Goal: Communication & Community: Share content

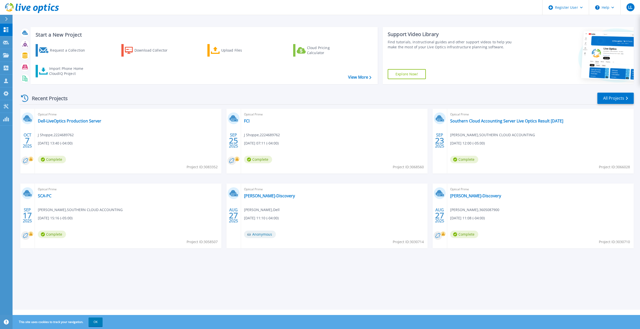
click at [72, 124] on div "Optical Prime Dell-LiveOptics Production Server J Shoppe , 2224689762 [DATE] 13…" at bounding box center [128, 141] width 186 height 65
click at [74, 121] on link "Dell-LiveOptics Production Server" at bounding box center [69, 121] width 63 height 5
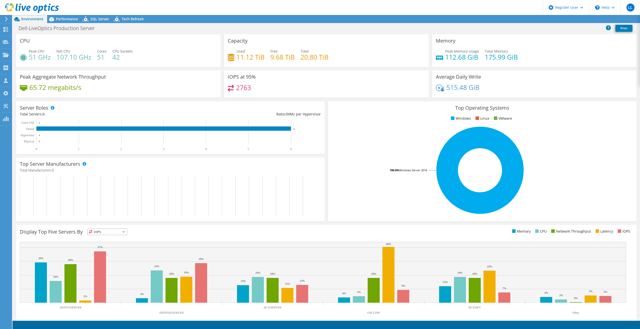
click at [74, 116] on div "Total Servers: 6" at bounding box center [95, 115] width 150 height 6
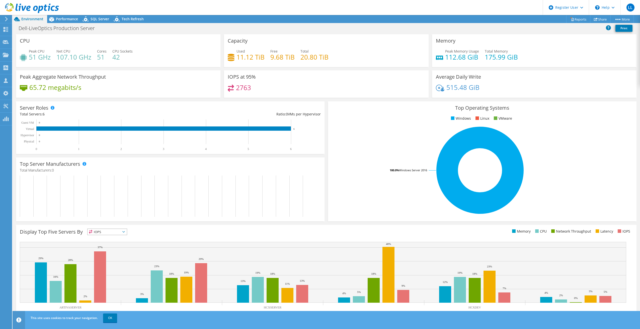
click at [591, 24] on div "Dell-LiveOptics Production Server Print" at bounding box center [326, 28] width 627 height 9
click at [594, 21] on icon at bounding box center [596, 19] width 4 height 4
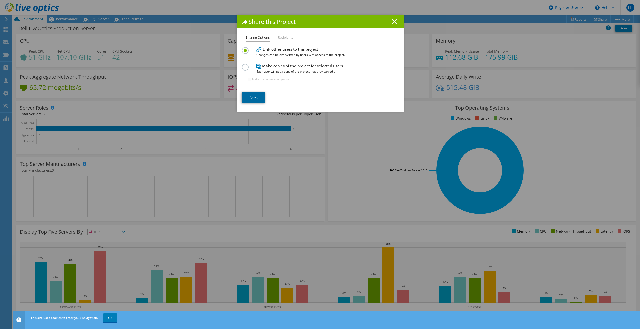
click at [248, 95] on link "Next" at bounding box center [254, 97] width 24 height 11
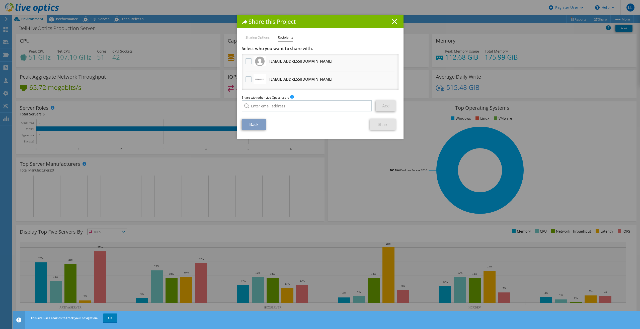
click at [242, 63] on li "[EMAIL_ADDRESS][DOMAIN_NAME] Will receive an anonymous copy" at bounding box center [320, 63] width 157 height 18
click at [242, 62] on li "[EMAIL_ADDRESS][DOMAIN_NAME] Will receive an anonymous copy" at bounding box center [320, 63] width 157 height 18
click at [245, 63] on label at bounding box center [248, 61] width 7 height 6
click at [0, 0] on input "checkbox" at bounding box center [0, 0] width 0 height 0
drag, startPoint x: 353, startPoint y: 115, endPoint x: 247, endPoint y: 61, distance: 119.1
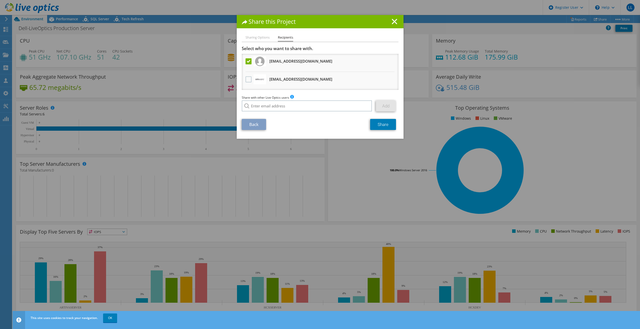
click at [247, 61] on label at bounding box center [248, 61] width 7 height 6
click at [0, 0] on input "checkbox" at bounding box center [0, 0] width 0 height 0
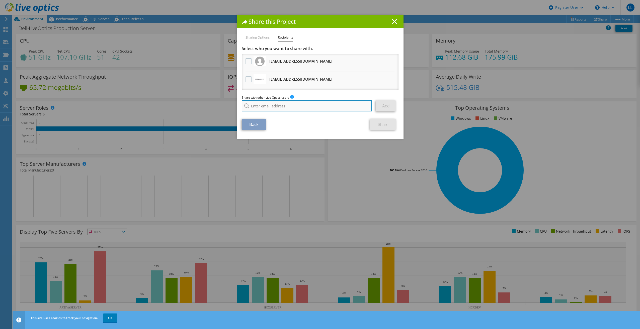
click at [274, 107] on input "search" at bounding box center [307, 106] width 130 height 11
type input "[PERSON_NAME][EMAIL_ADDRESS][PERSON_NAME][DOMAIN_NAME]"
click at [276, 116] on li "[PERSON_NAME][EMAIL_ADDRESS][PERSON_NAME][DOMAIN_NAME]" at bounding box center [291, 113] width 98 height 6
click at [380, 107] on link "Add" at bounding box center [386, 106] width 20 height 11
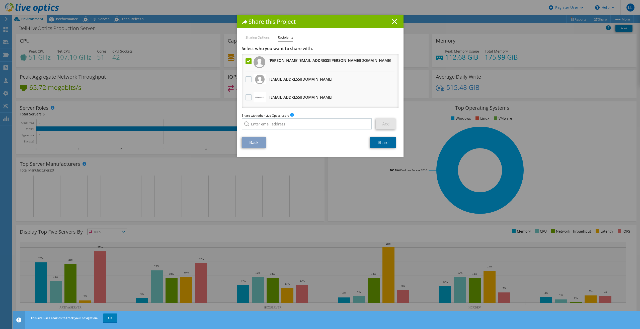
click at [376, 145] on link "Share" at bounding box center [383, 142] width 26 height 11
